Goal: Information Seeking & Learning: Learn about a topic

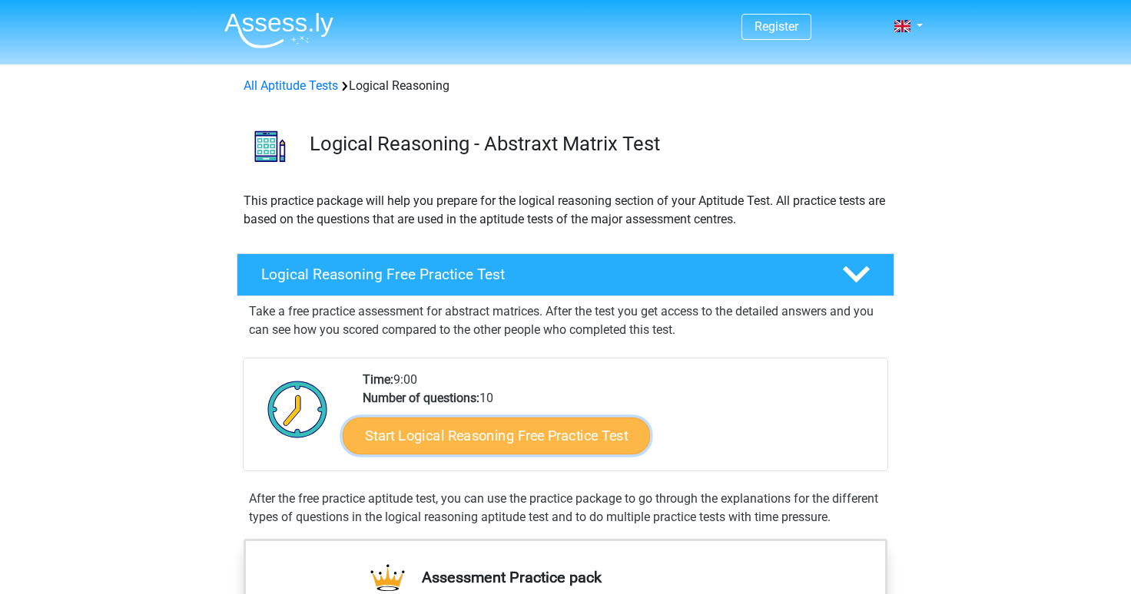
click at [495, 446] on link "Start Logical Reasoning Free Practice Test" at bounding box center [496, 435] width 307 height 37
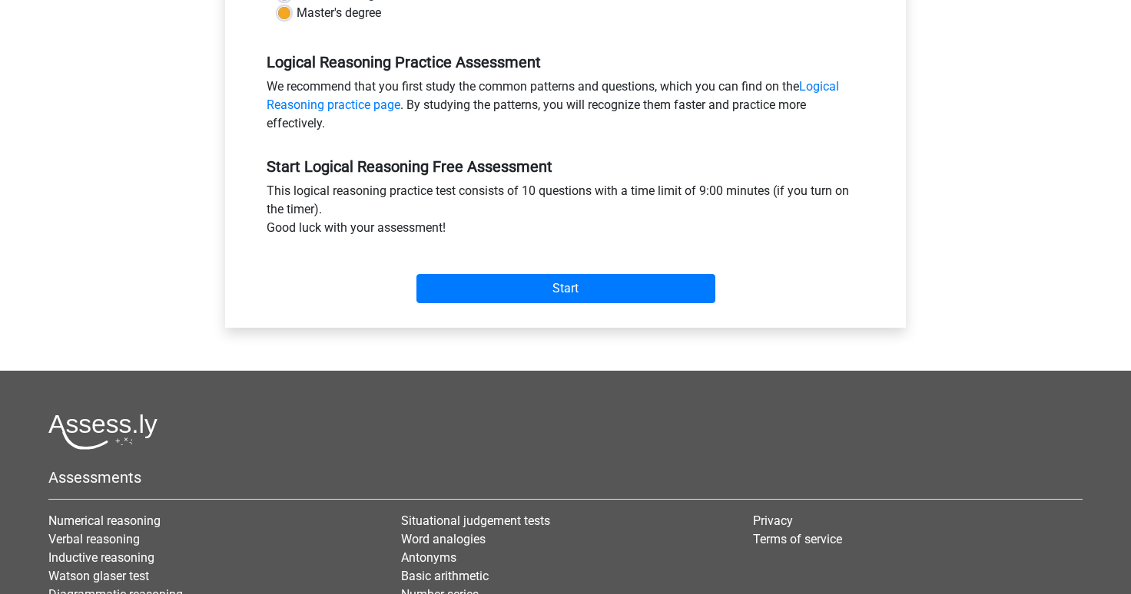
scroll to position [619, 0]
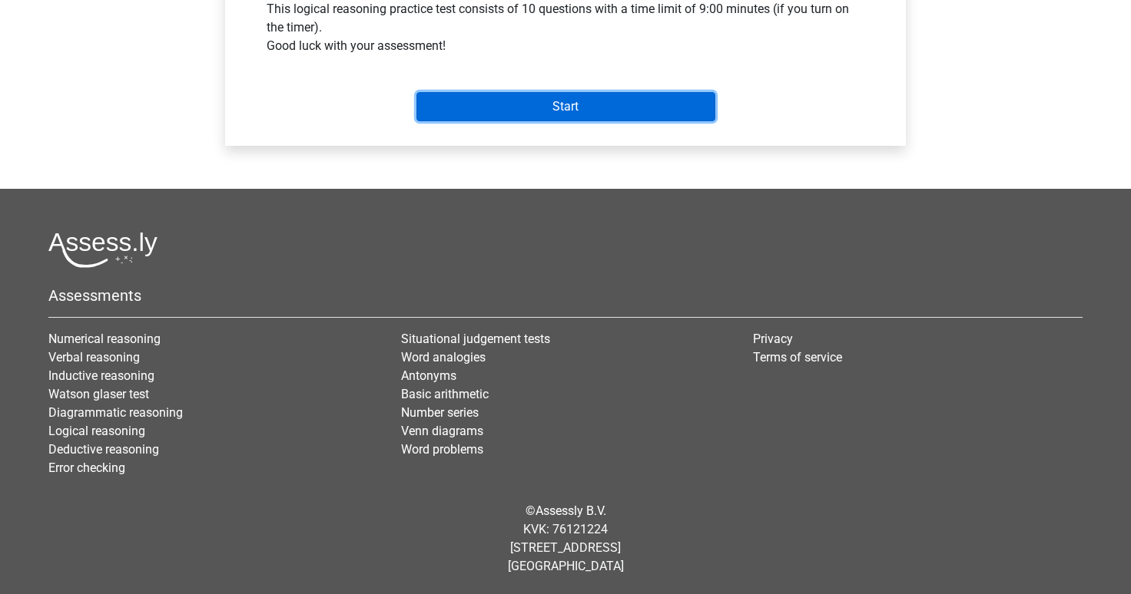
click at [560, 114] on input "Start" at bounding box center [565, 106] width 299 height 29
